Goal: Find specific page/section: Find specific page/section

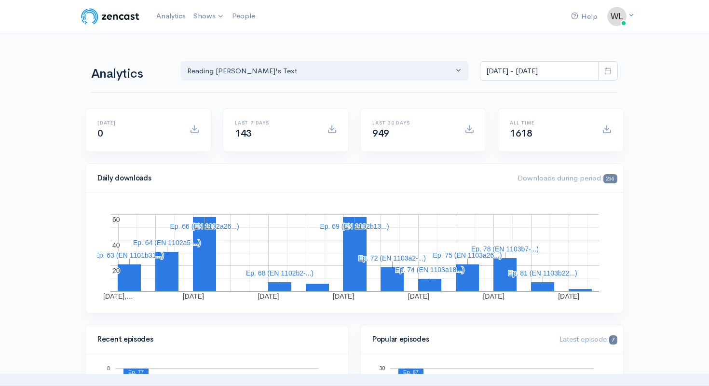
click at [161, 16] on link "Analytics" at bounding box center [170, 16] width 37 height 21
click at [165, 18] on link "Analytics" at bounding box center [170, 16] width 37 height 21
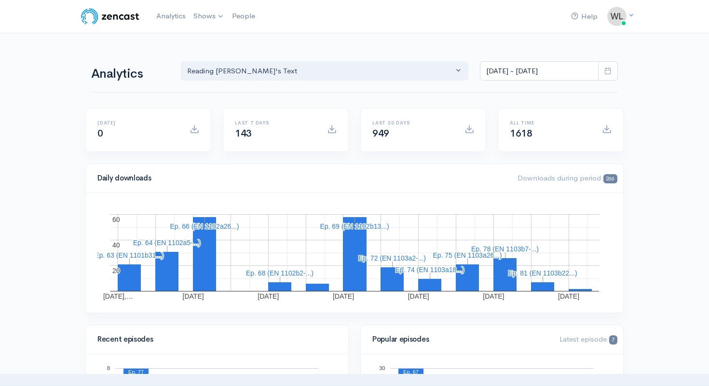
click at [409, 47] on div "Analytics Reading [PERSON_NAME]'s Text Reading [PERSON_NAME]'s Text [DATE] - [D…" at bounding box center [354, 70] width 527 height 46
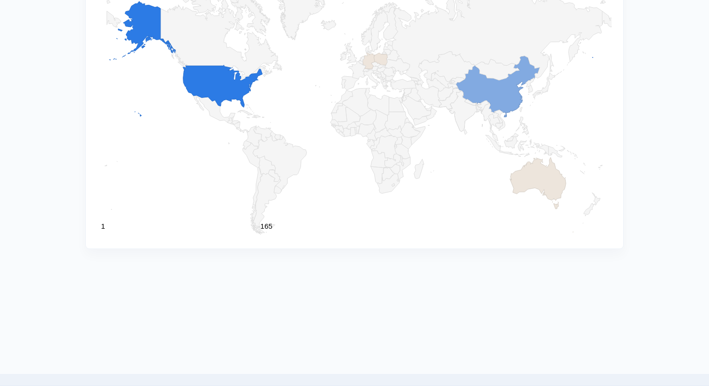
scroll to position [1079, 0]
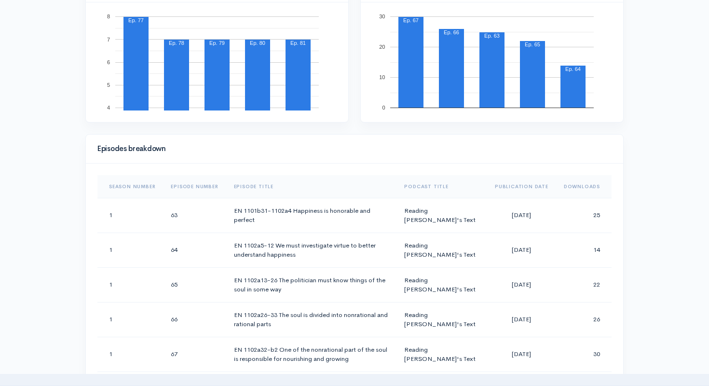
scroll to position [337, 0]
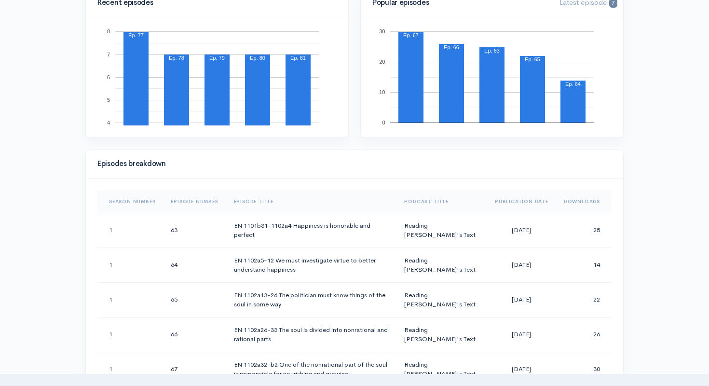
click at [652, 272] on div "Help Notifications View all Your profile Team settings Default team Current Log…" at bounding box center [354, 346] width 709 height 1367
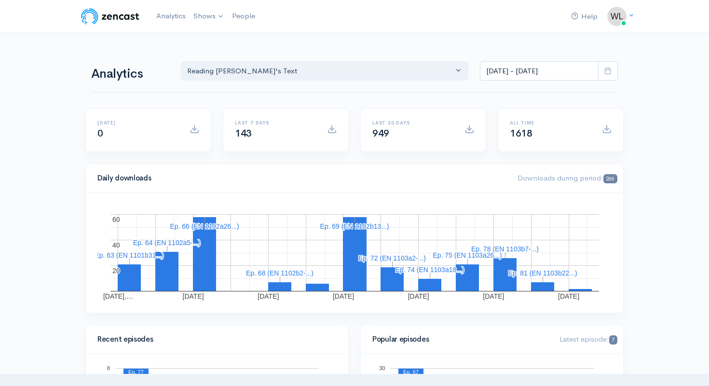
scroll to position [0, 0]
click at [360, 47] on div "Analytics Reading [PERSON_NAME]'s Text Reading [PERSON_NAME]'s Text [DATE] - [D…" at bounding box center [354, 70] width 527 height 46
